Goal: Check status: Check status

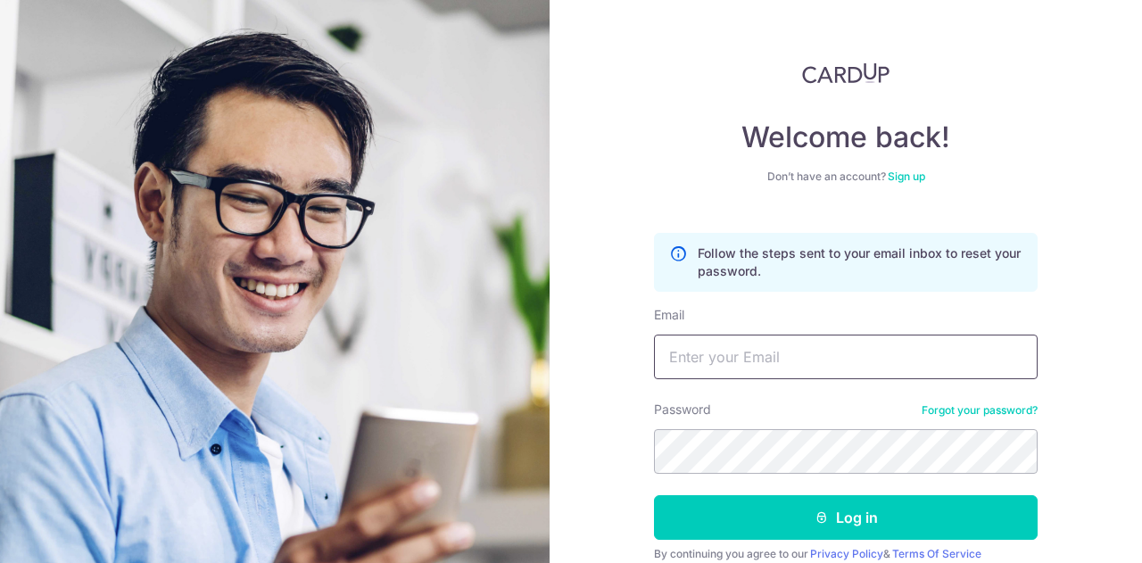
click at [791, 367] on input "Email" at bounding box center [846, 357] width 384 height 45
type input "[EMAIL_ADDRESS][DOMAIN_NAME]"
click at [654, 495] on button "Log in" at bounding box center [846, 517] width 384 height 45
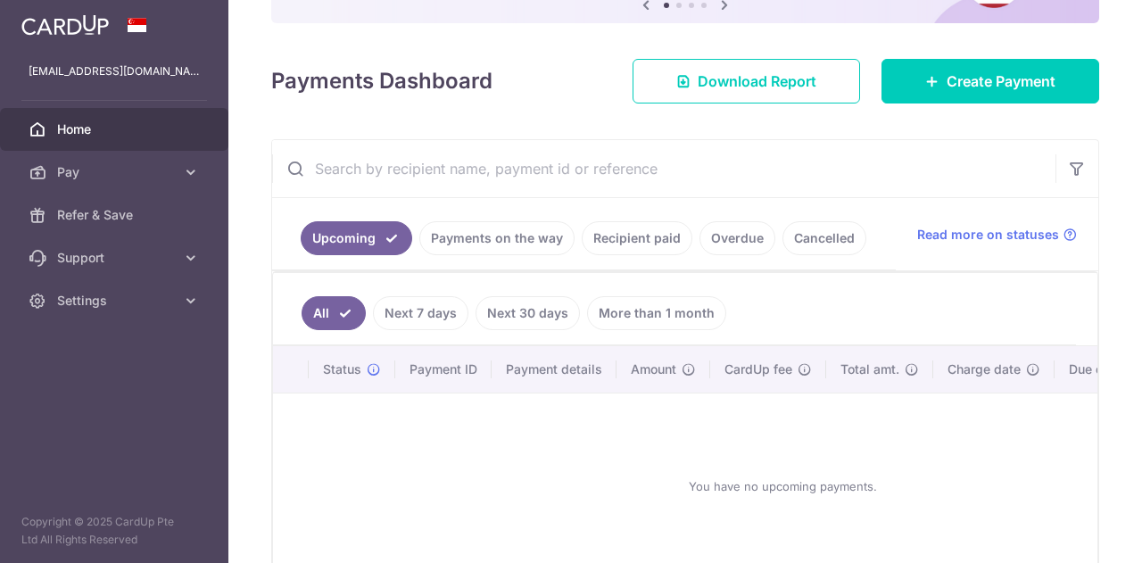
scroll to position [284, 0]
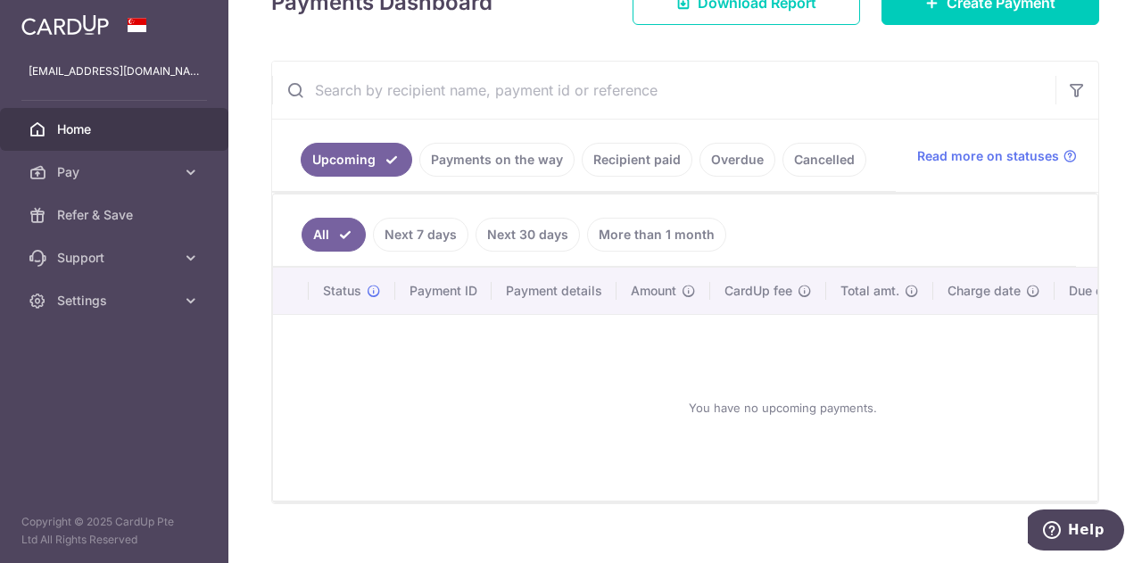
click at [622, 156] on link "Recipient paid" at bounding box center [637, 160] width 111 height 34
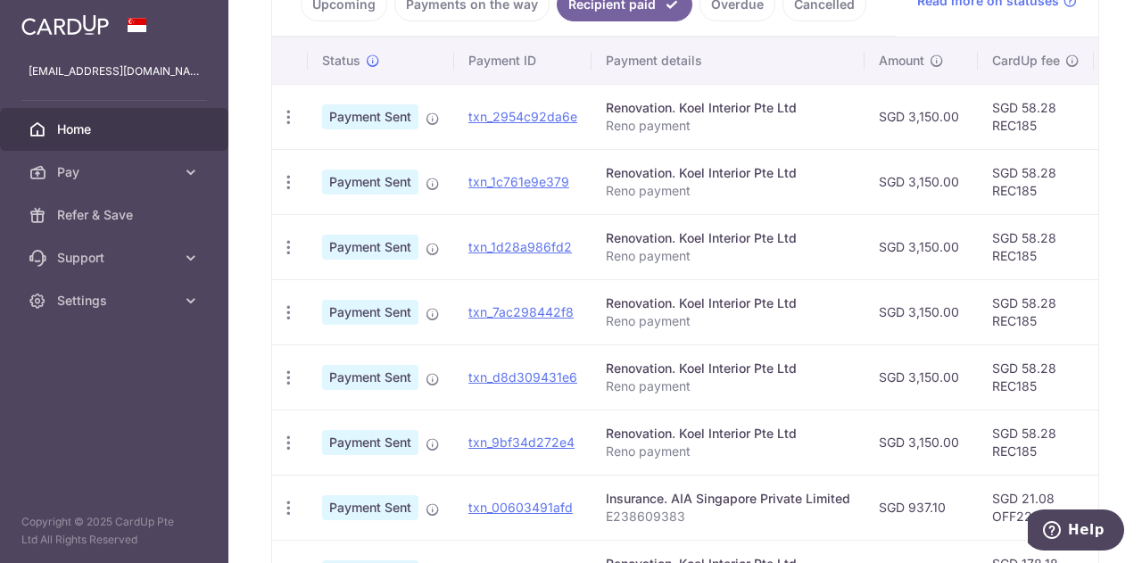
scroll to position [437, 0]
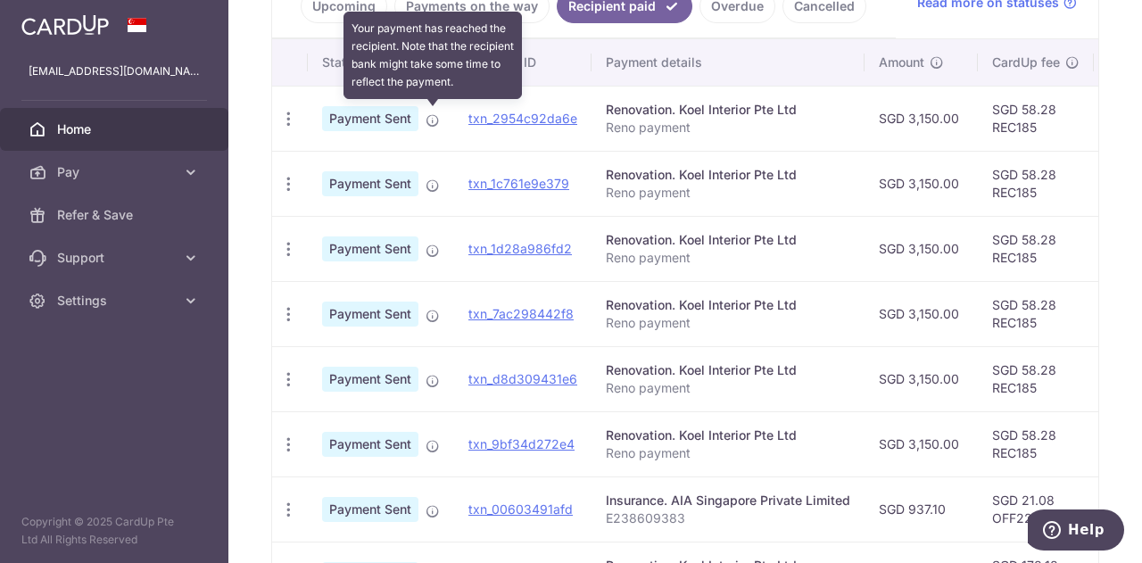
click at [431, 113] on icon at bounding box center [433, 120] width 14 height 14
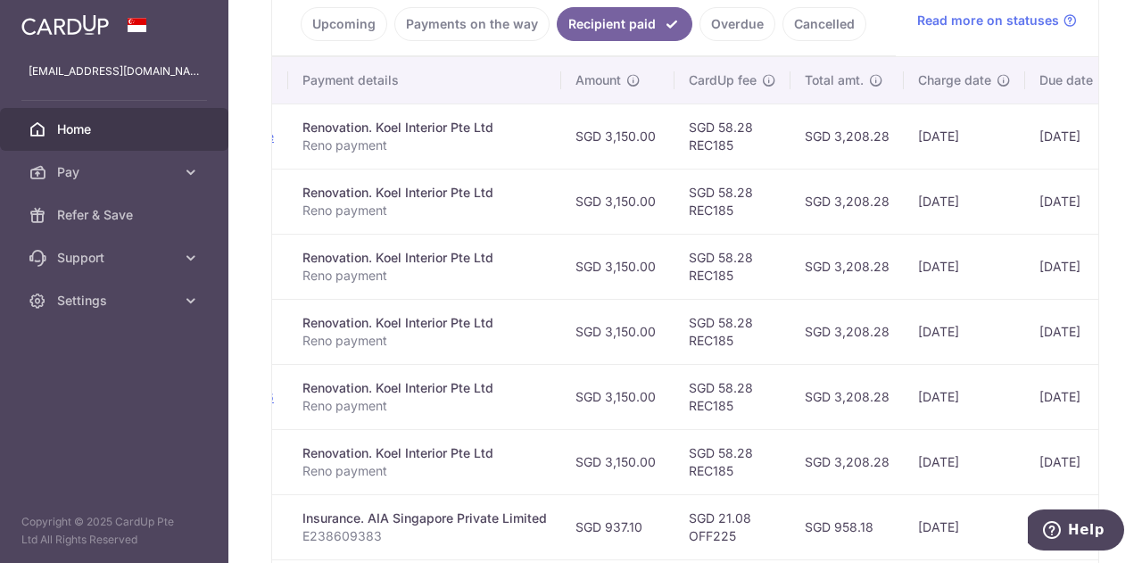
scroll to position [0, 400]
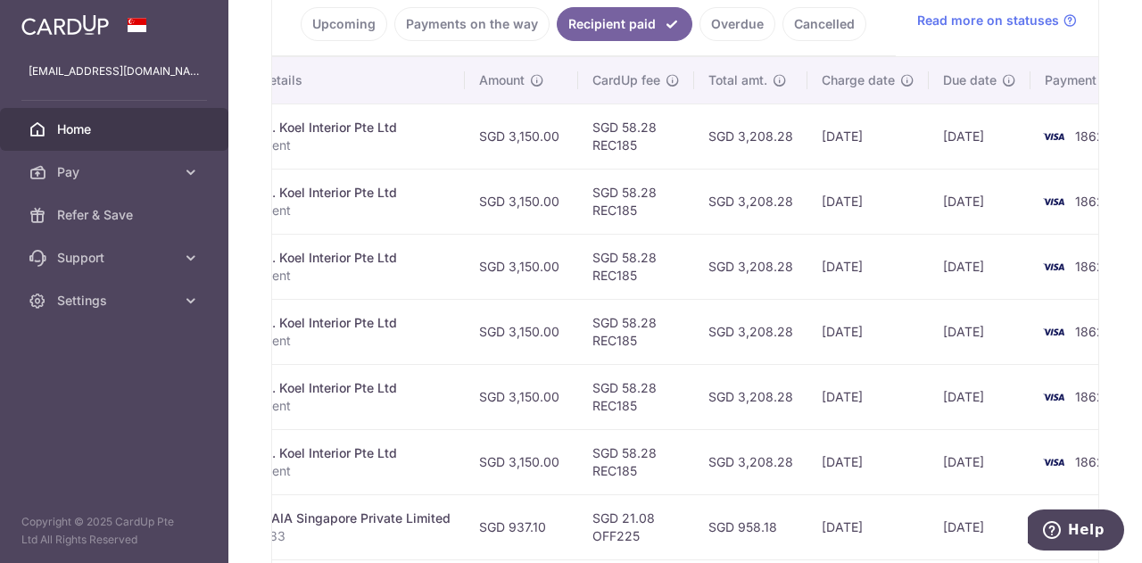
click at [563, 409] on td "SGD 3,150.00" at bounding box center [521, 396] width 113 height 65
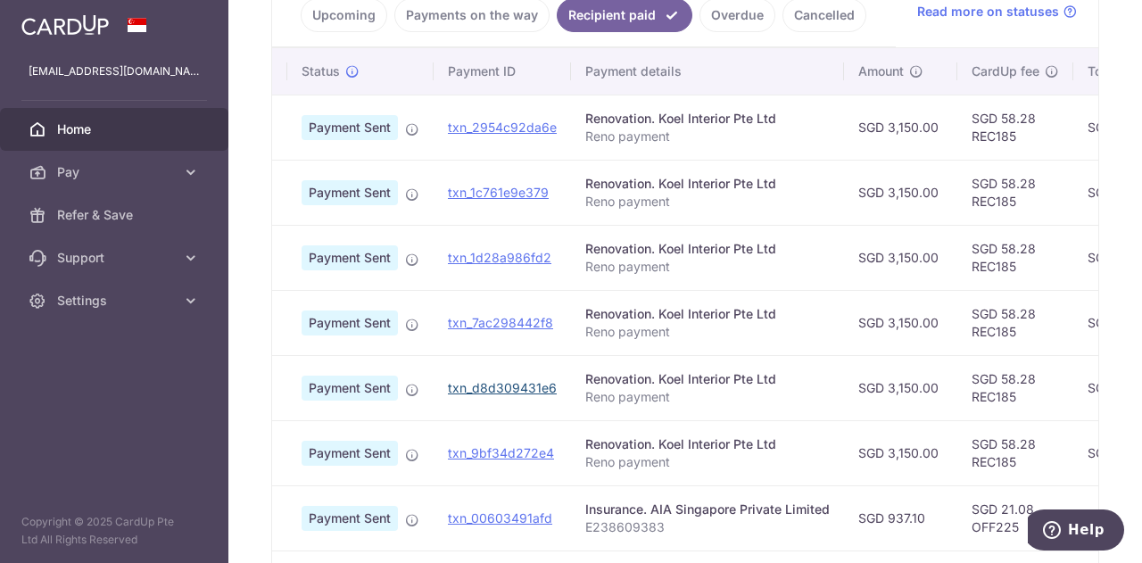
scroll to position [0, 19]
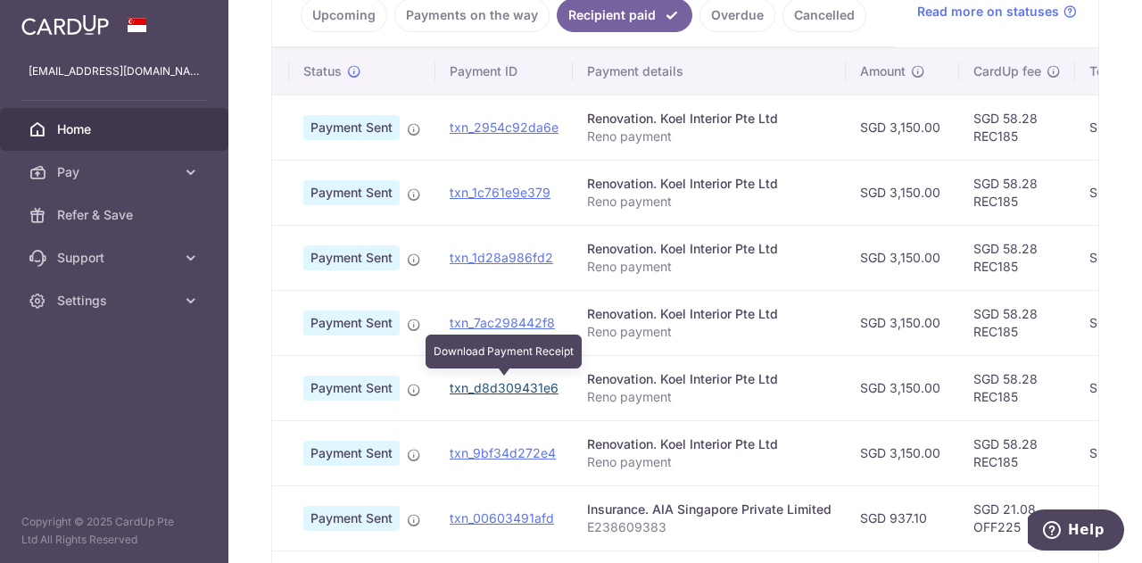
click at [466, 387] on link "txn_d8d309431e6" at bounding box center [504, 387] width 109 height 15
